Goal: Information Seeking & Learning: Learn about a topic

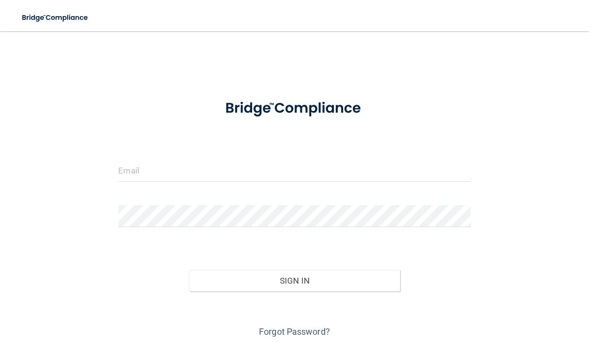
scroll to position [86, 0]
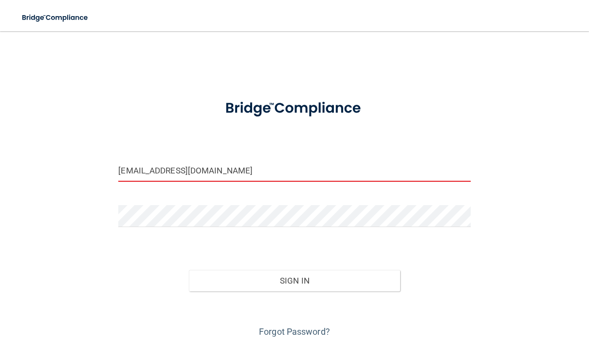
type input "[EMAIL_ADDRESS][DOMAIN_NAME]"
click at [294, 280] on button "Sign In" at bounding box center [294, 280] width 211 height 21
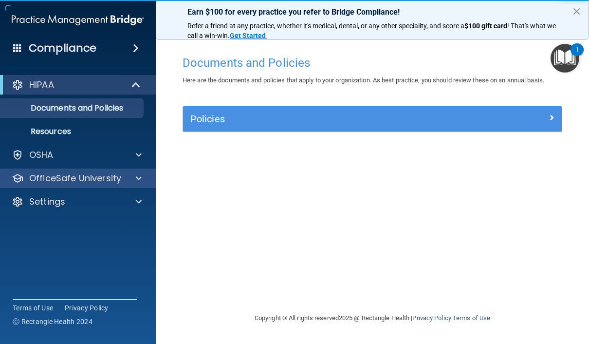
click at [39, 182] on p "OfficeSafe University" at bounding box center [75, 178] width 92 height 12
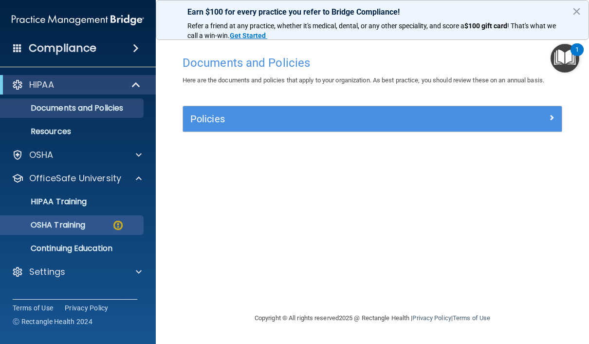
click at [44, 222] on p "OSHA Training" at bounding box center [45, 225] width 79 height 10
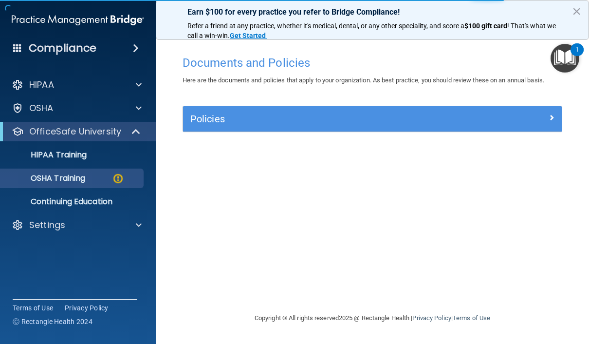
click at [461, 121] on div "Policies" at bounding box center [325, 119] width 284 height 16
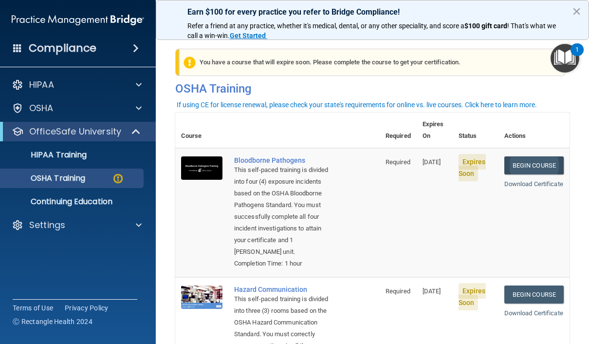
click at [545, 160] on link "Begin Course" at bounding box center [534, 165] width 59 height 18
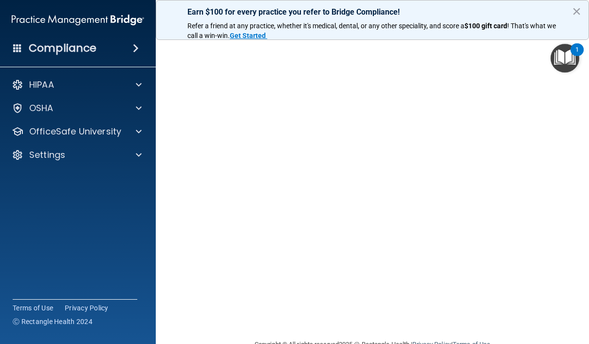
scroll to position [48, 0]
click at [578, 7] on button "×" at bounding box center [576, 11] width 9 height 16
